Goal: Transaction & Acquisition: Purchase product/service

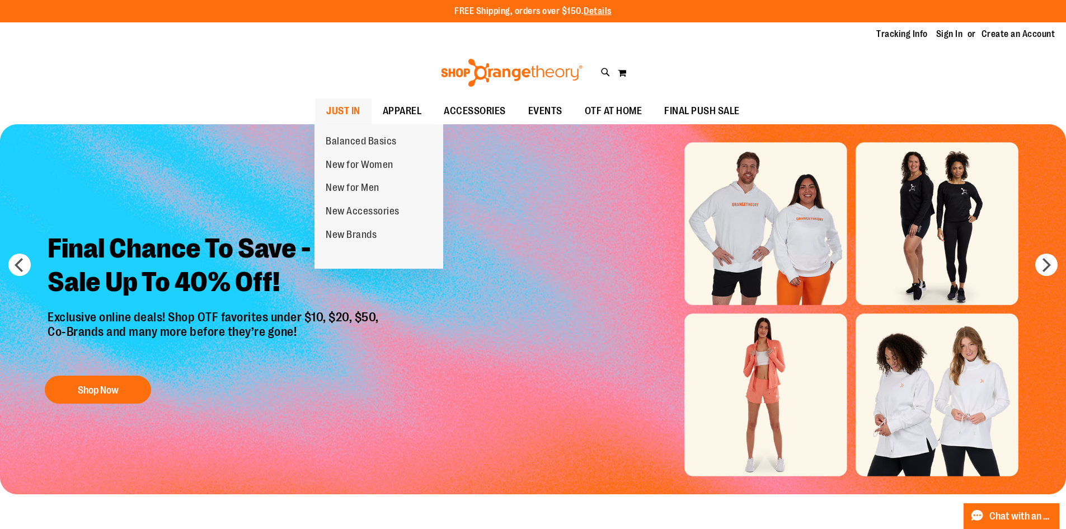
type input "**********"
click at [364, 121] on link "JUST IN" at bounding box center [343, 111] width 57 height 26
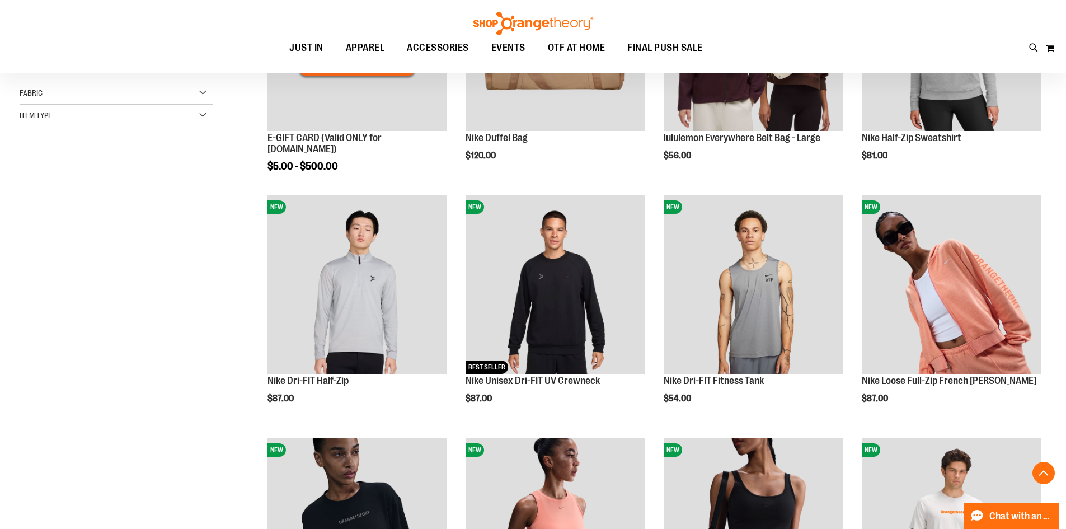
scroll to position [279, 0]
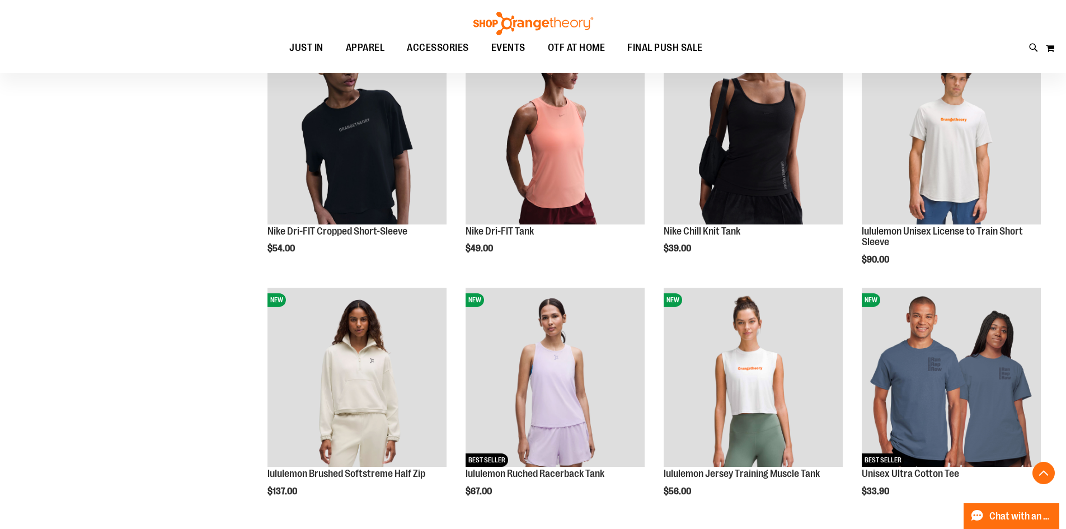
scroll to position [671, 0]
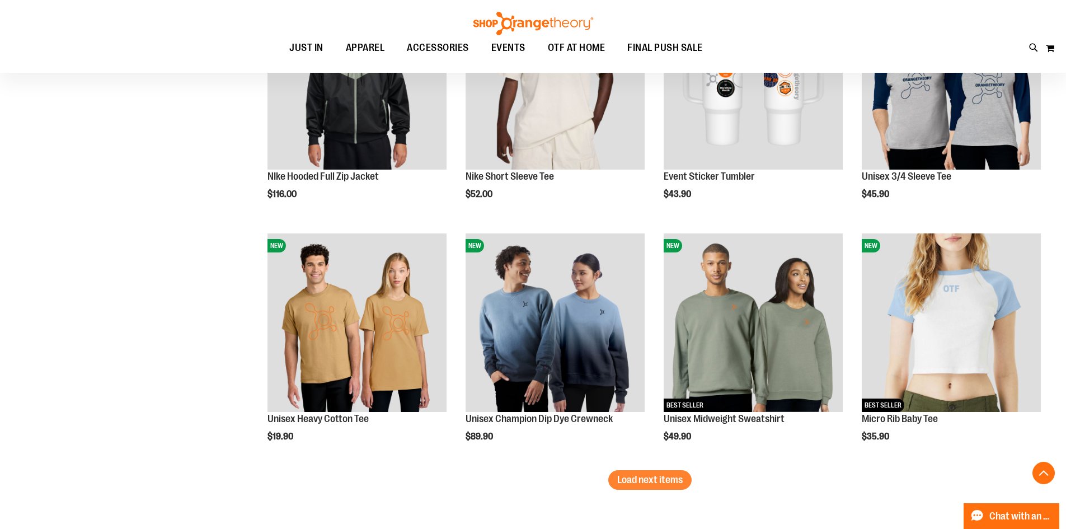
scroll to position [1957, 0]
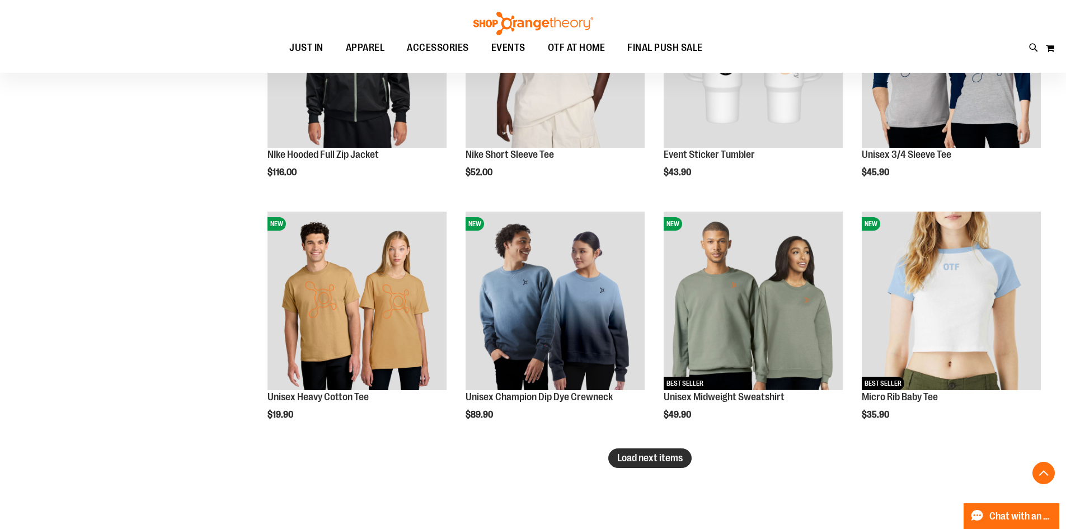
type input "**********"
click at [641, 464] on button "Load next items" at bounding box center [649, 458] width 83 height 20
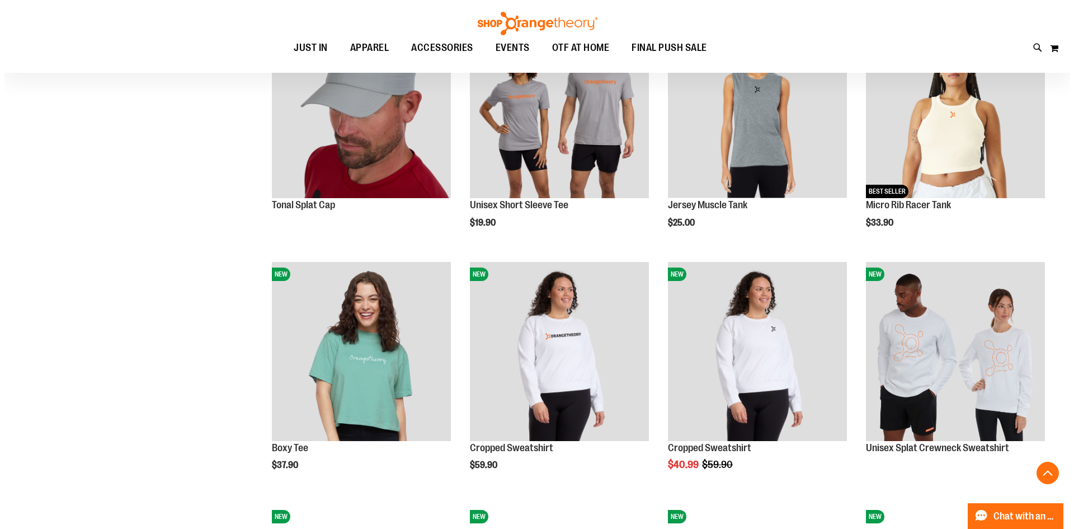
scroll to position [2405, 0]
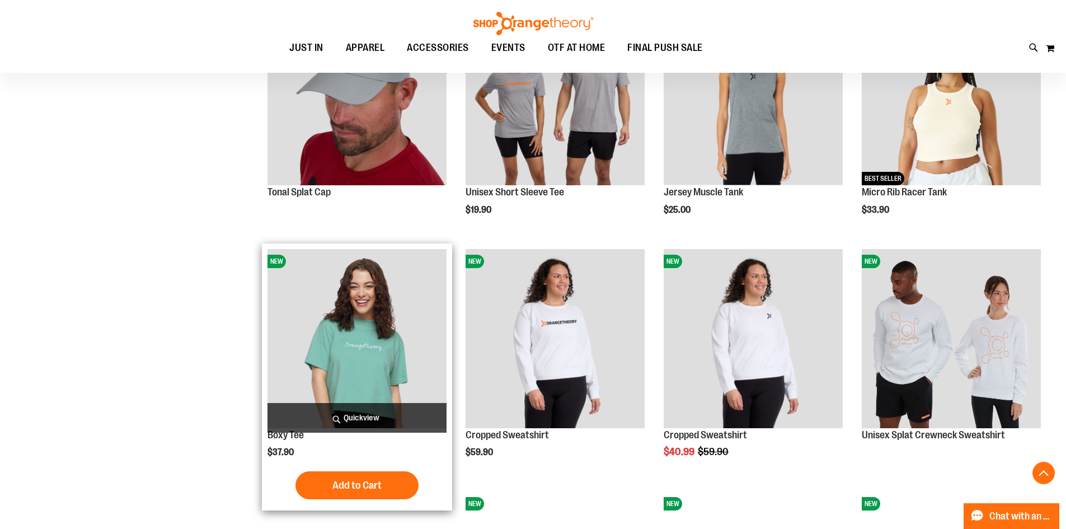
click at [371, 412] on span "Quickview" at bounding box center [356, 418] width 179 height 30
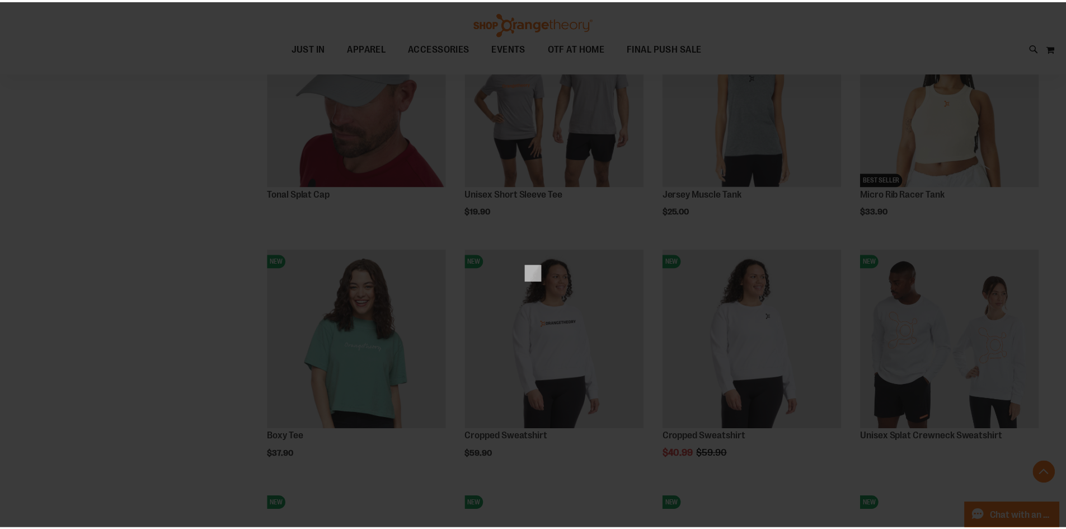
scroll to position [0, 0]
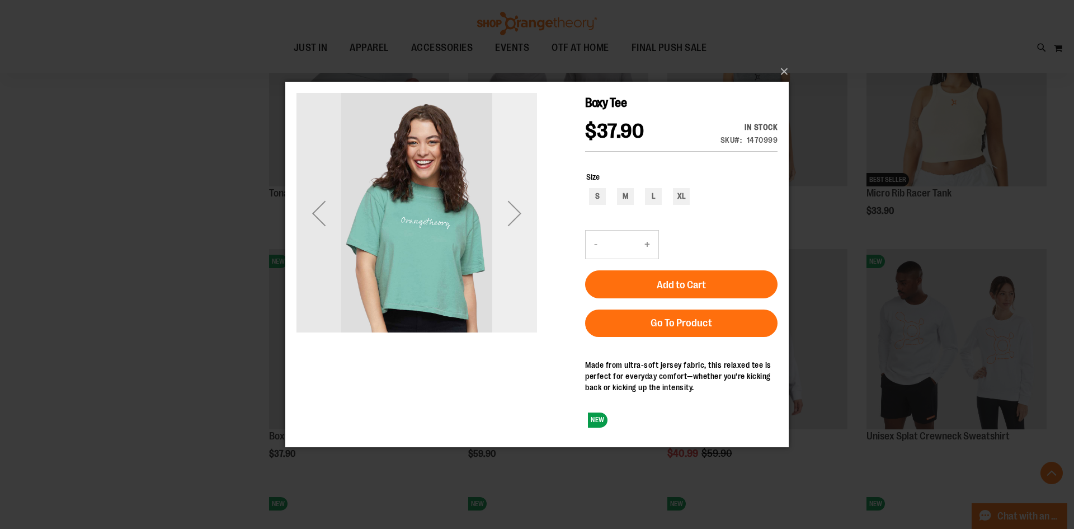
click at [513, 231] on div "Next" at bounding box center [514, 212] width 45 height 45
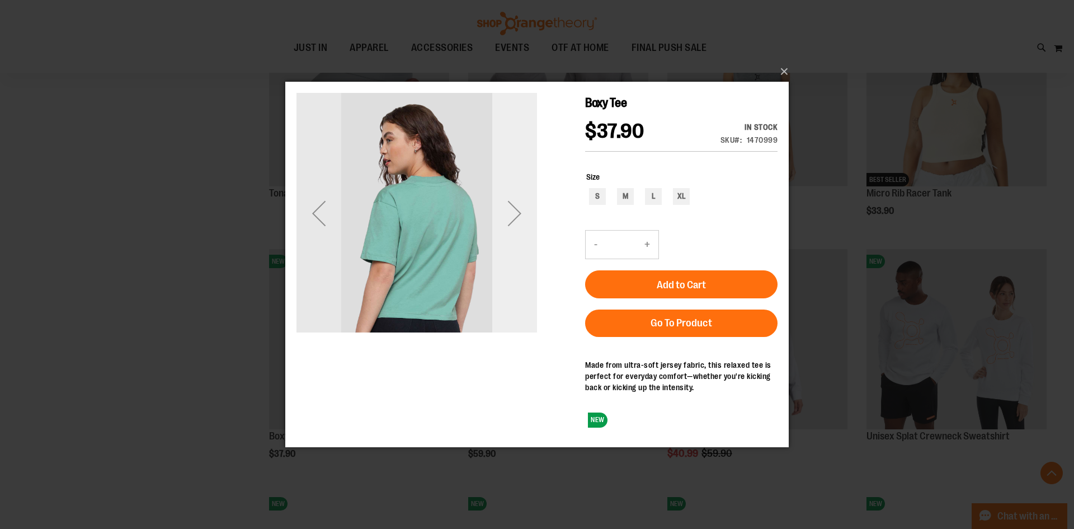
click at [513, 231] on div "Next" at bounding box center [514, 212] width 45 height 45
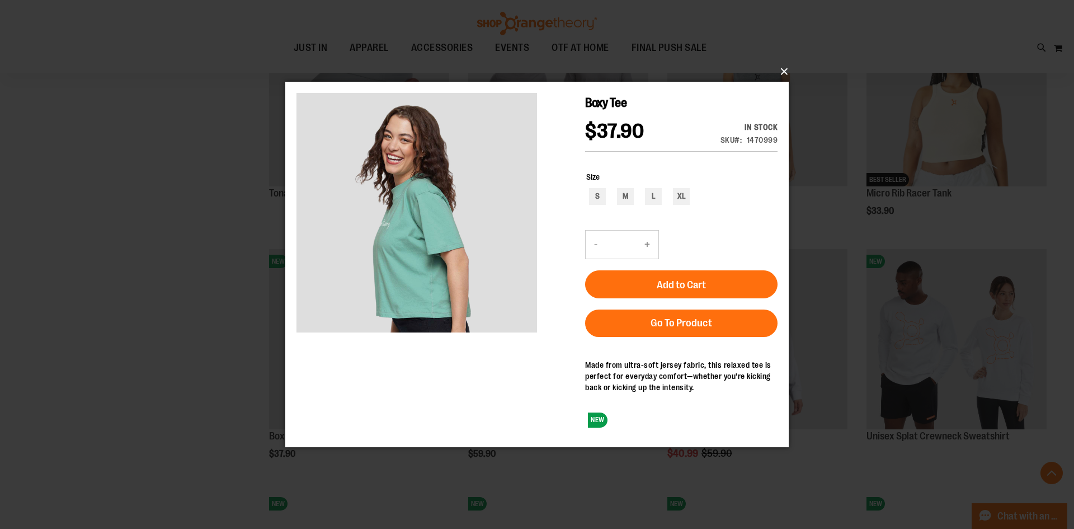
click at [787, 70] on button "×" at bounding box center [540, 71] width 503 height 25
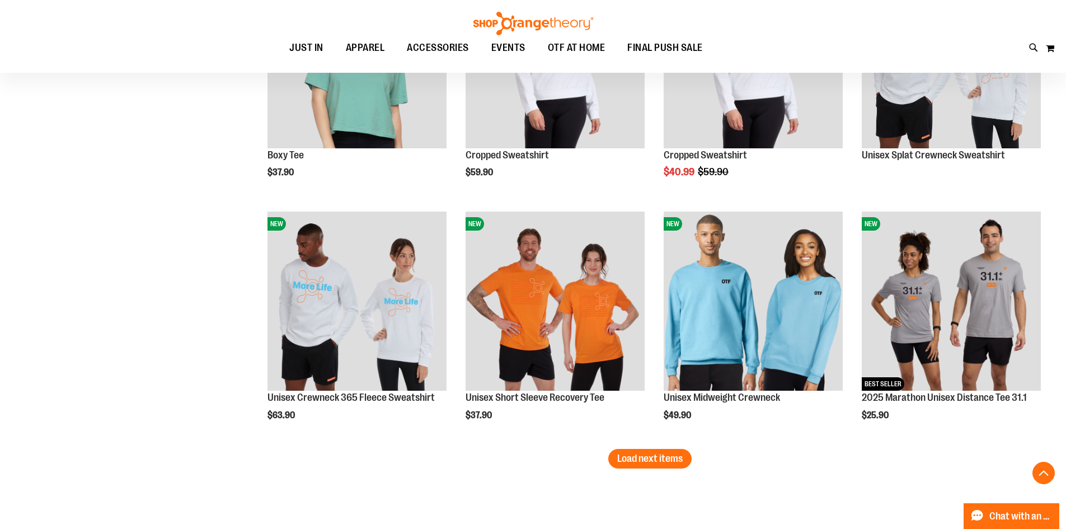
scroll to position [2741, 0]
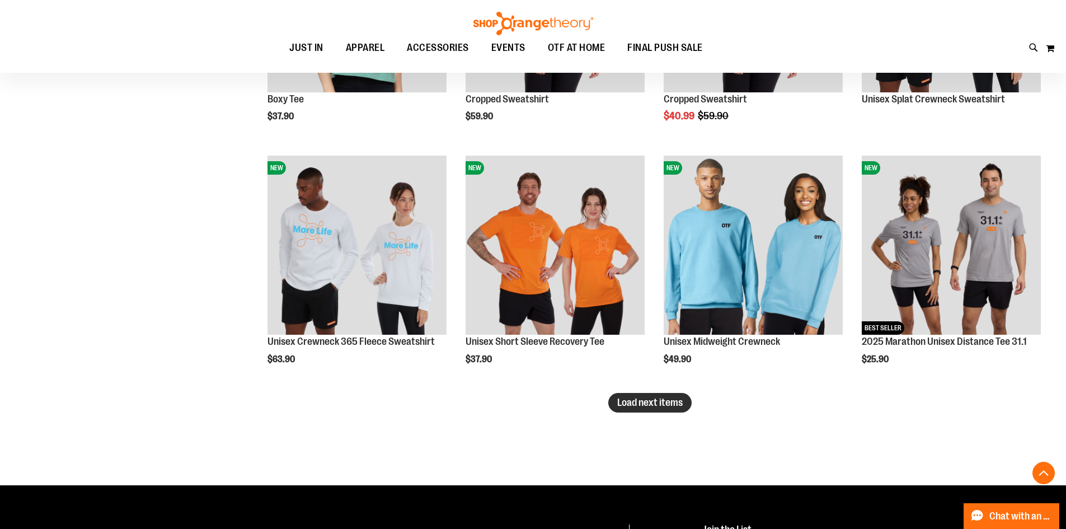
click at [616, 401] on button "Load next items" at bounding box center [649, 403] width 83 height 20
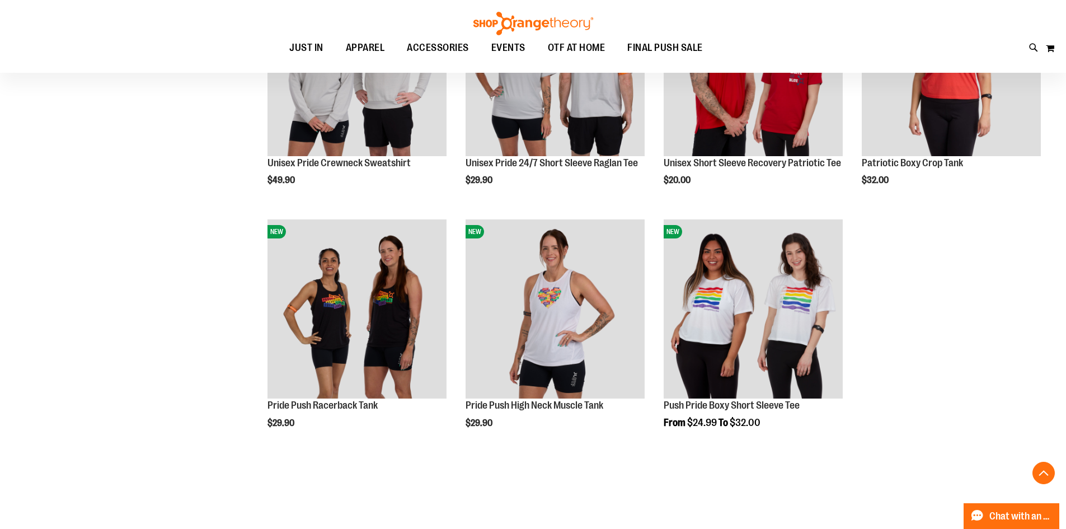
scroll to position [3468, 0]
